Goal: Book appointment/travel/reservation

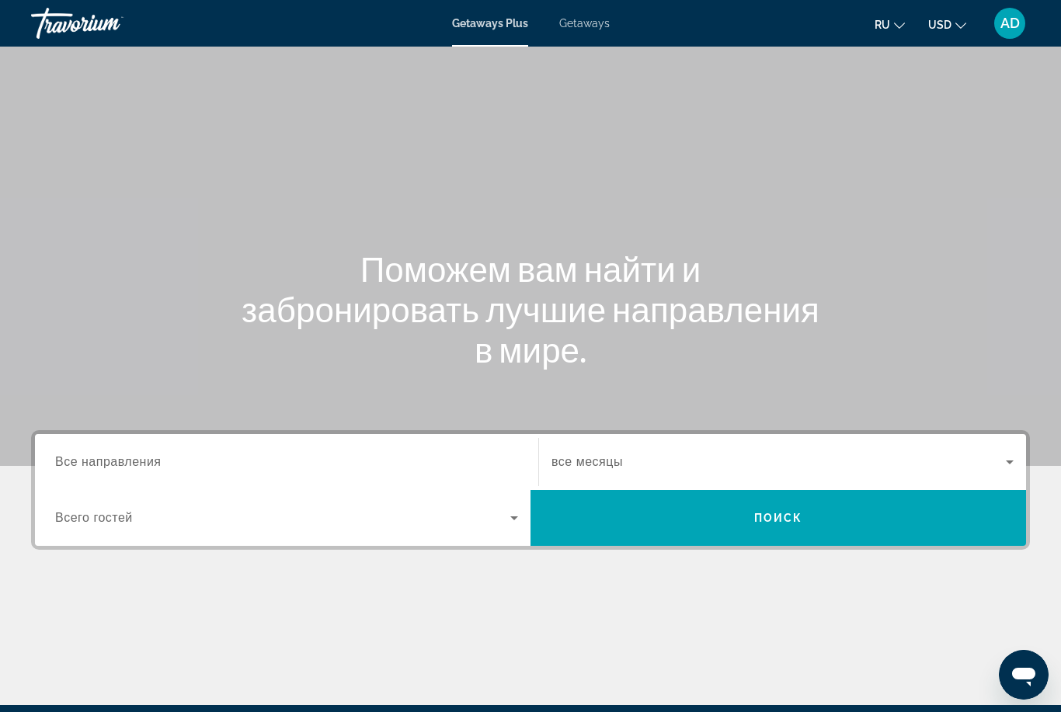
click at [589, 17] on span "Getaways" at bounding box center [584, 23] width 51 height 12
click at [310, 462] on input "Destination Все направления" at bounding box center [286, 463] width 463 height 19
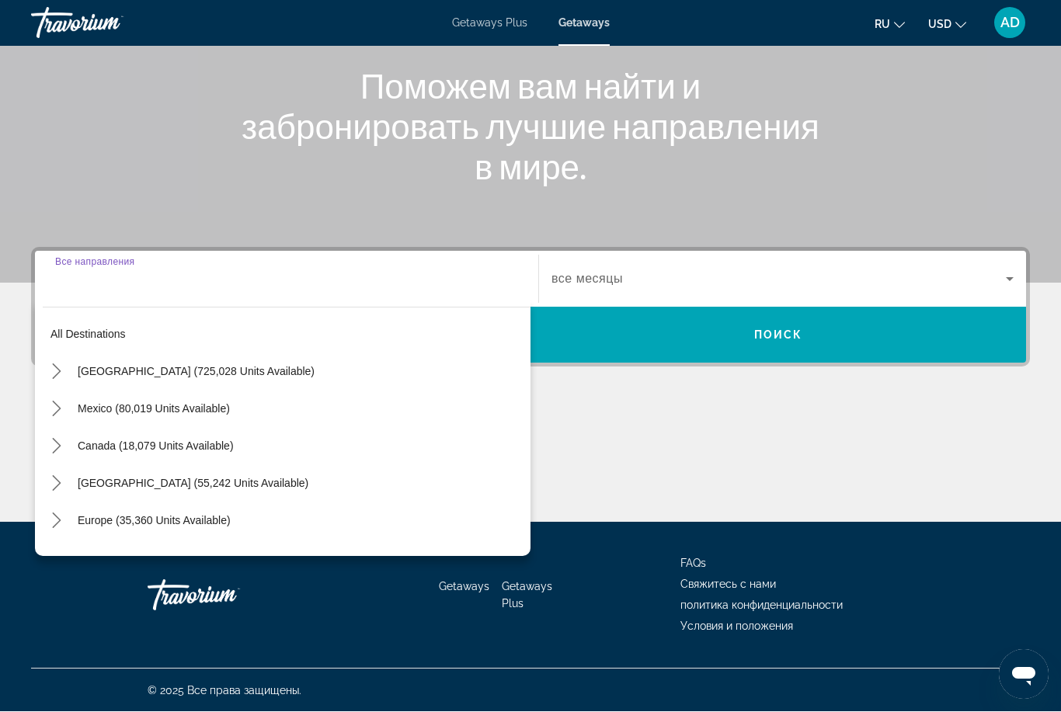
scroll to position [183, 0]
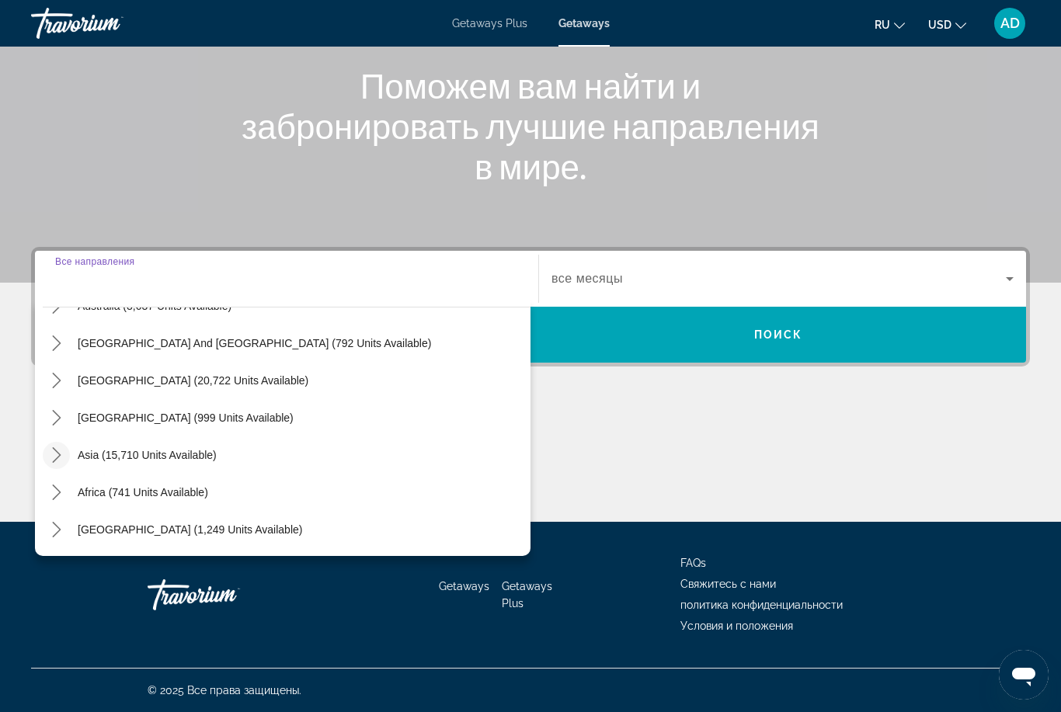
click at [59, 455] on icon "Toggle Asia (15,710 units available) submenu" at bounding box center [56, 456] width 9 height 16
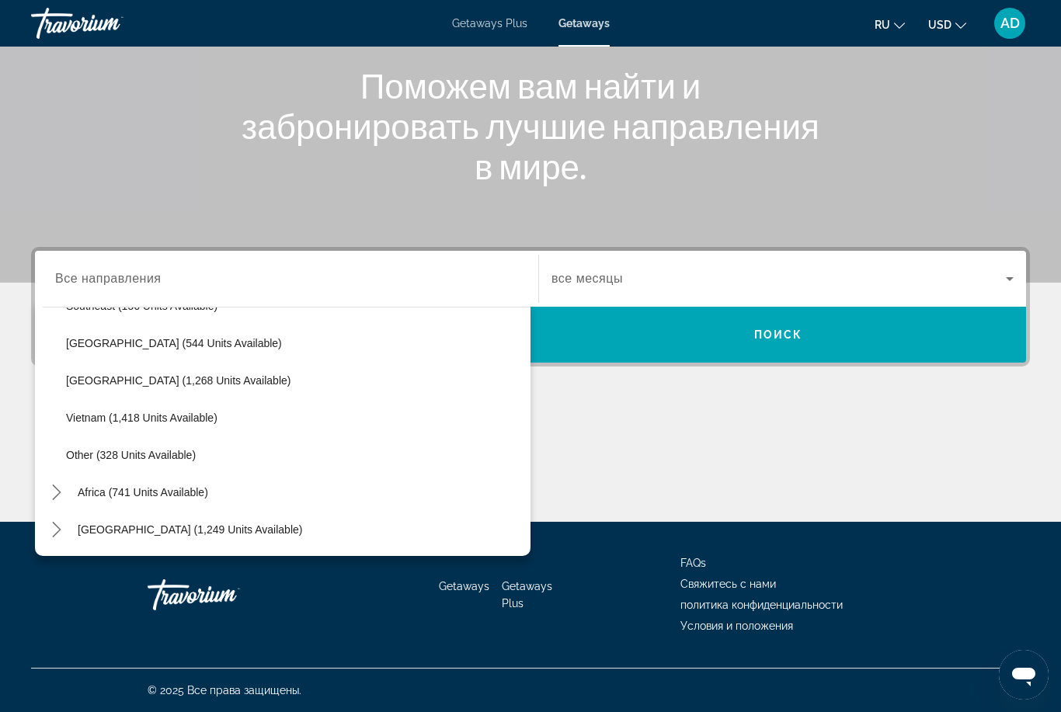
scroll to position [811, 0]
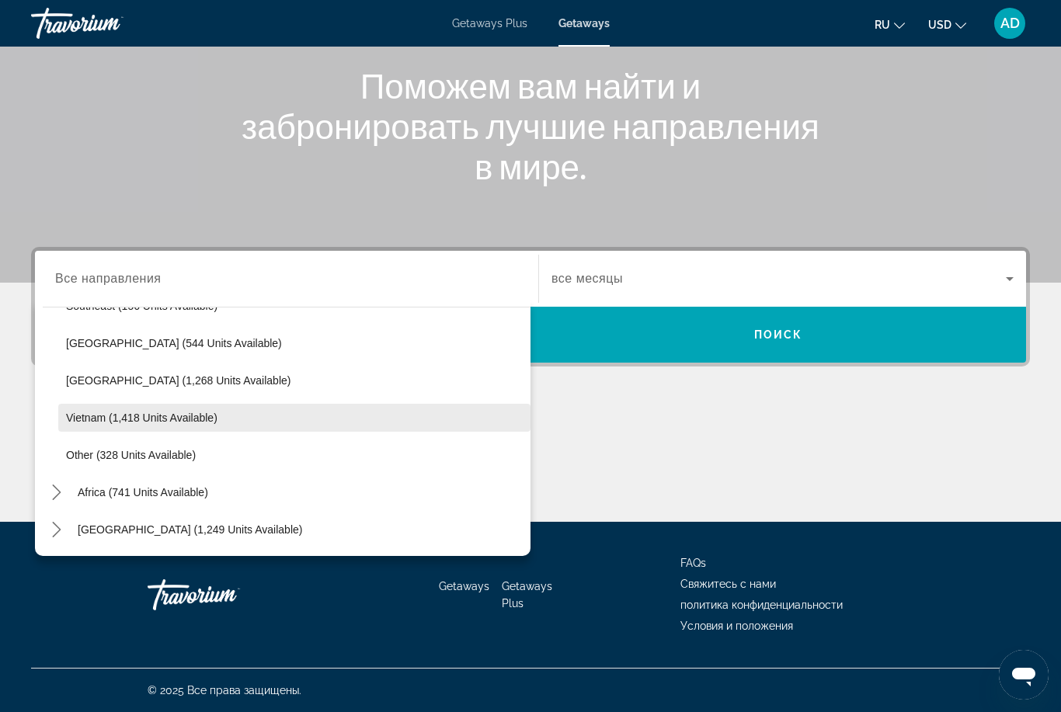
click at [162, 423] on span "Vietnam (1,418 units available)" at bounding box center [142, 418] width 152 height 12
type input "**********"
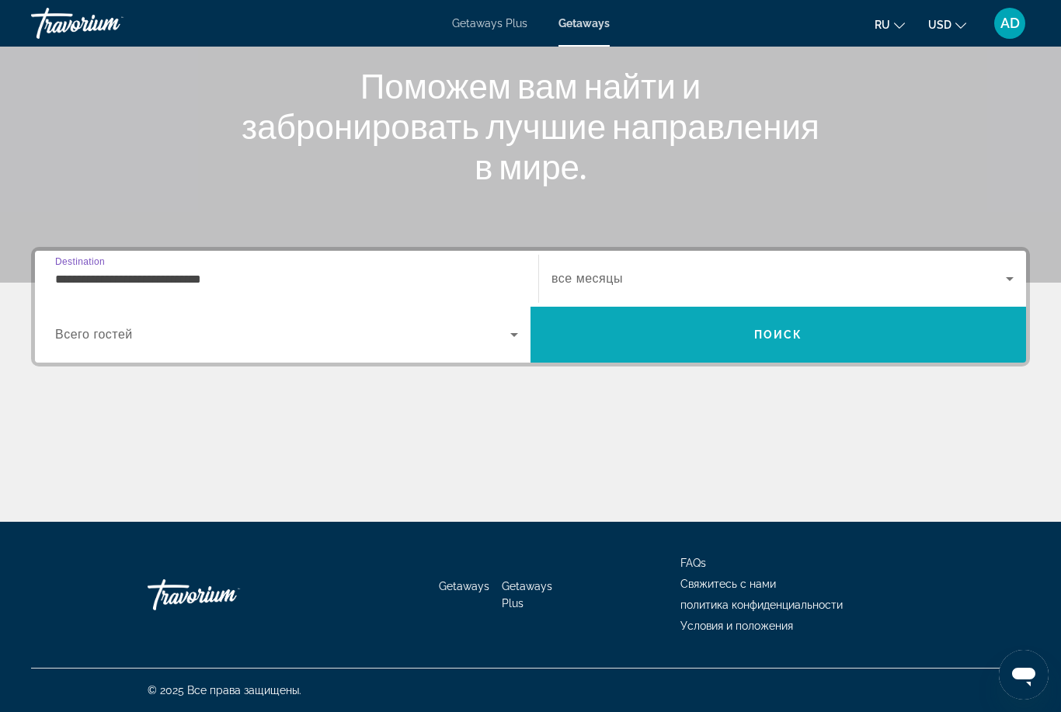
click at [706, 327] on span "Search" at bounding box center [779, 334] width 496 height 37
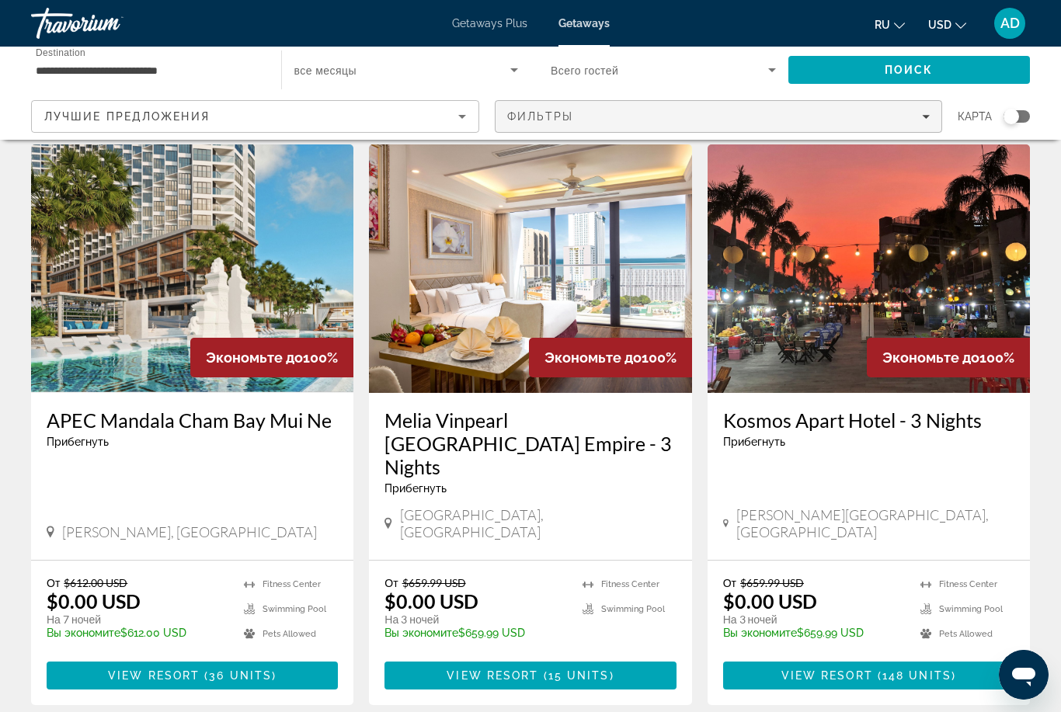
click at [914, 116] on div "Фильтры" at bounding box center [718, 116] width 423 height 12
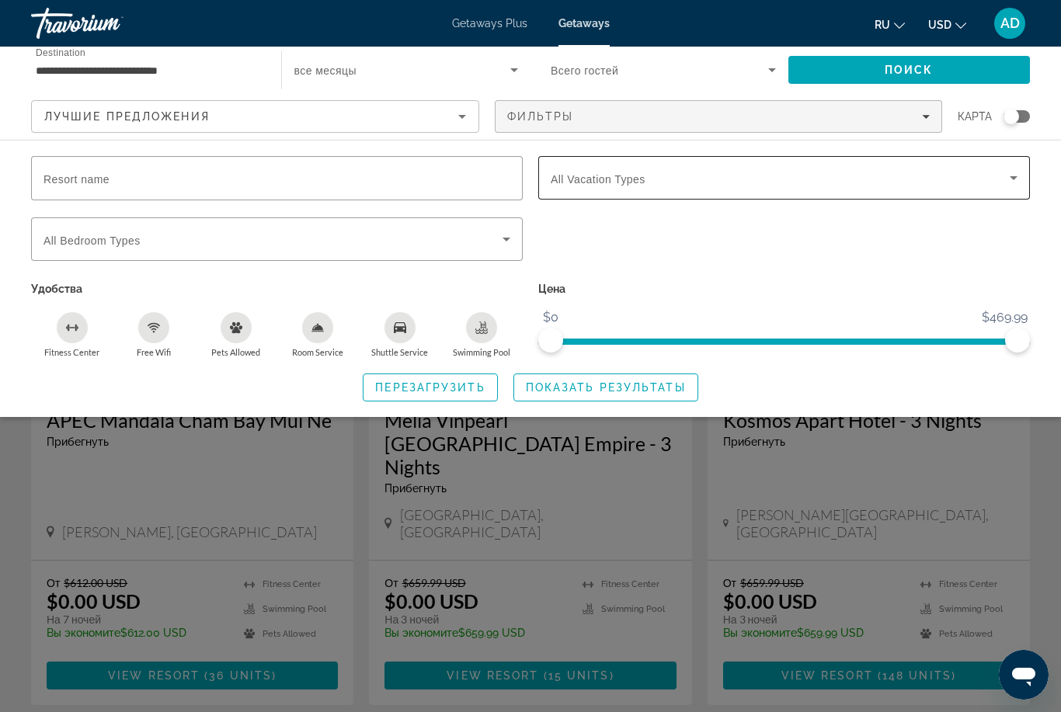
click at [676, 179] on span "Search widget" at bounding box center [780, 178] width 459 height 19
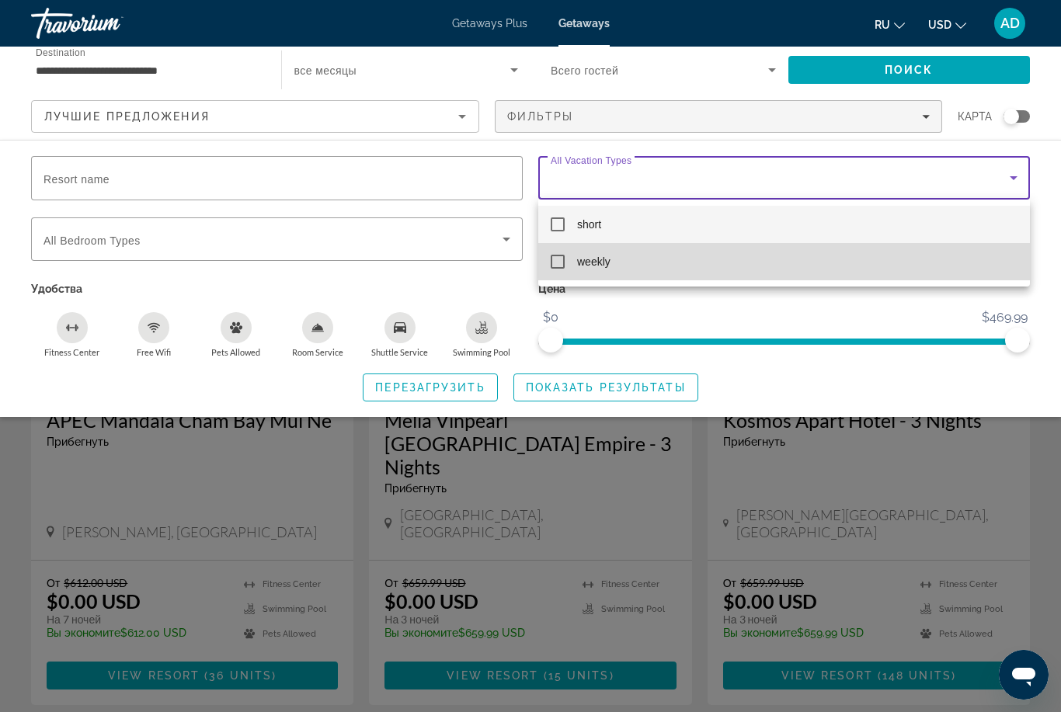
click at [562, 267] on mat-pseudo-checkbox at bounding box center [558, 262] width 14 height 14
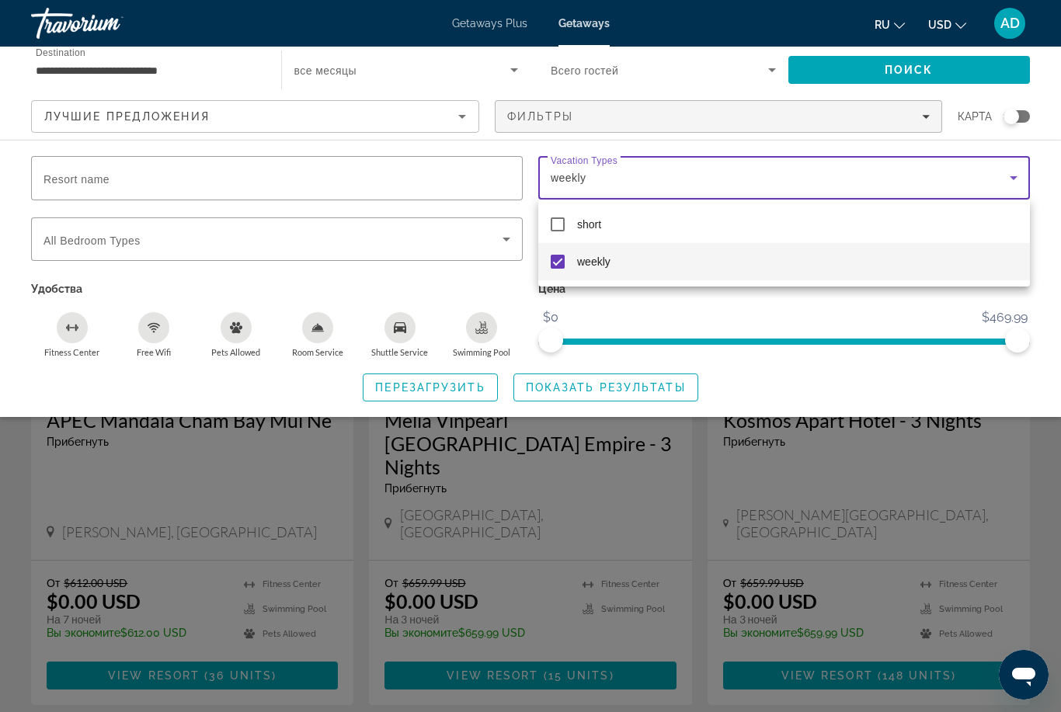
click at [570, 395] on div at bounding box center [530, 356] width 1061 height 712
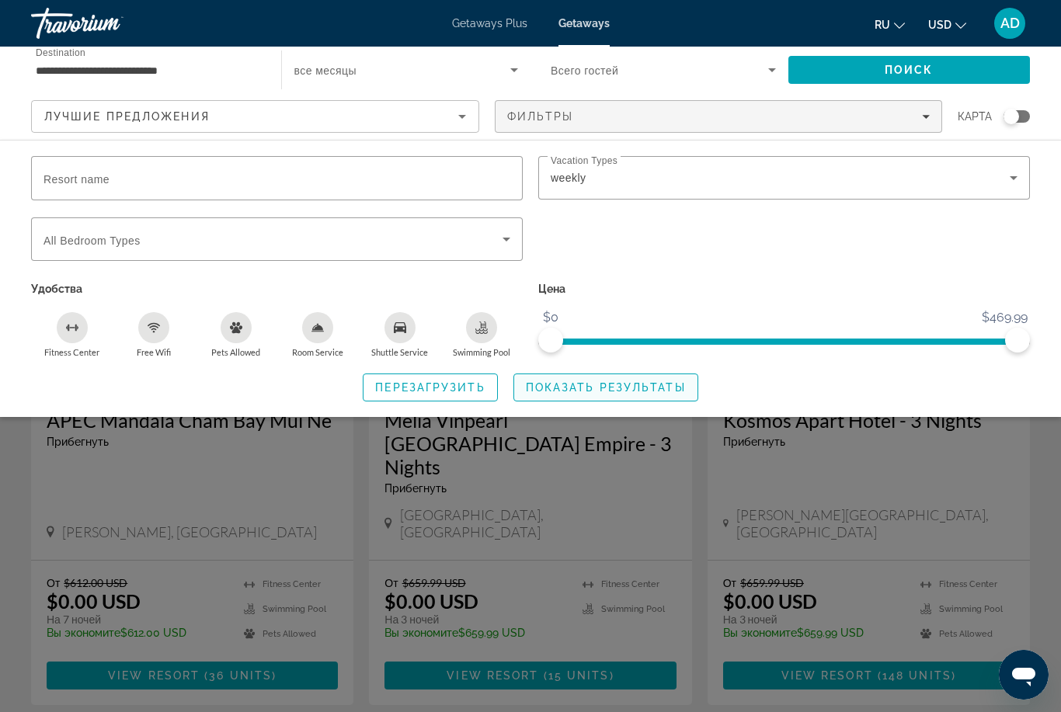
click at [604, 386] on span "Показать результаты" at bounding box center [606, 387] width 160 height 12
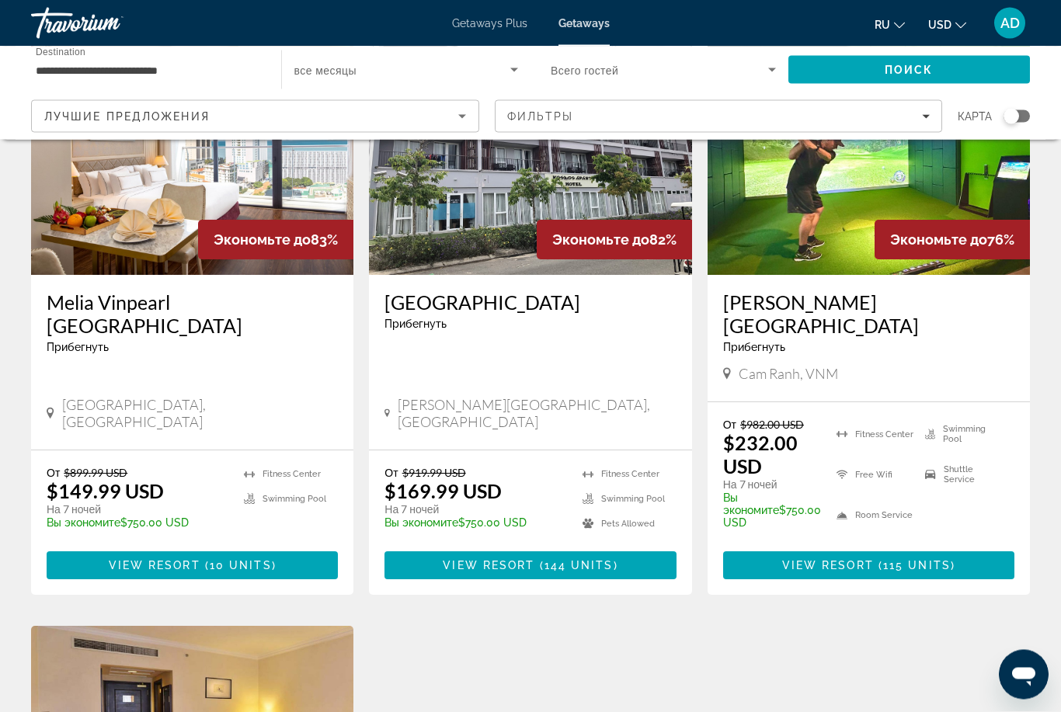
scroll to position [696, 0]
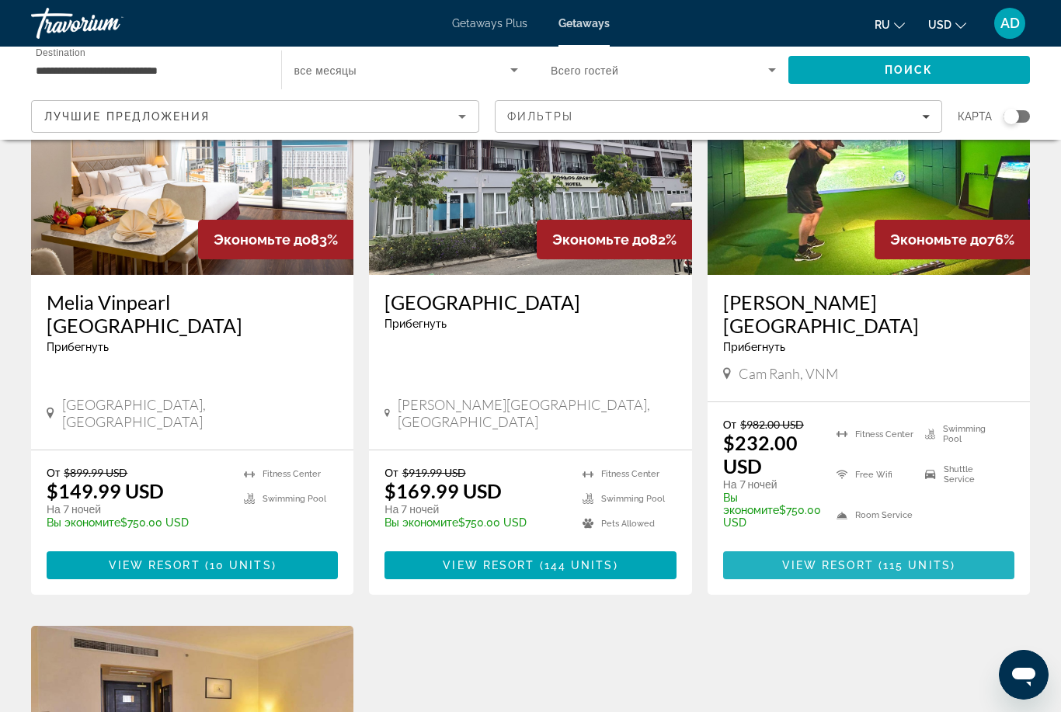
click at [939, 559] on span "115 units" at bounding box center [917, 565] width 68 height 12
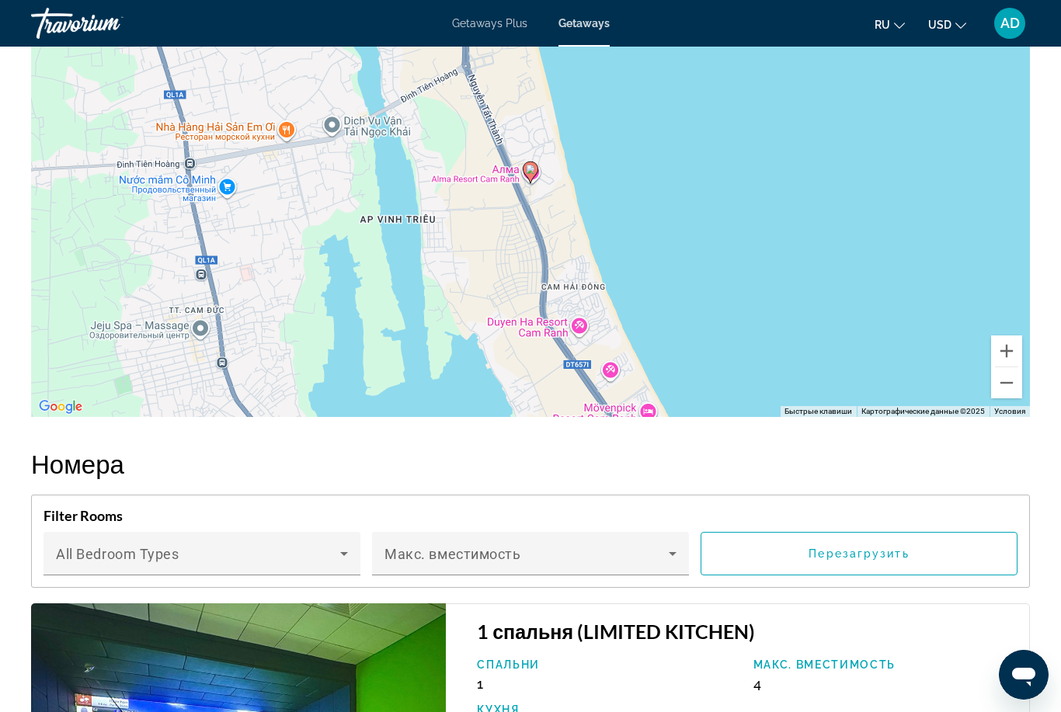
scroll to position [2423, 0]
